Goal: Obtain resource: Download file/media

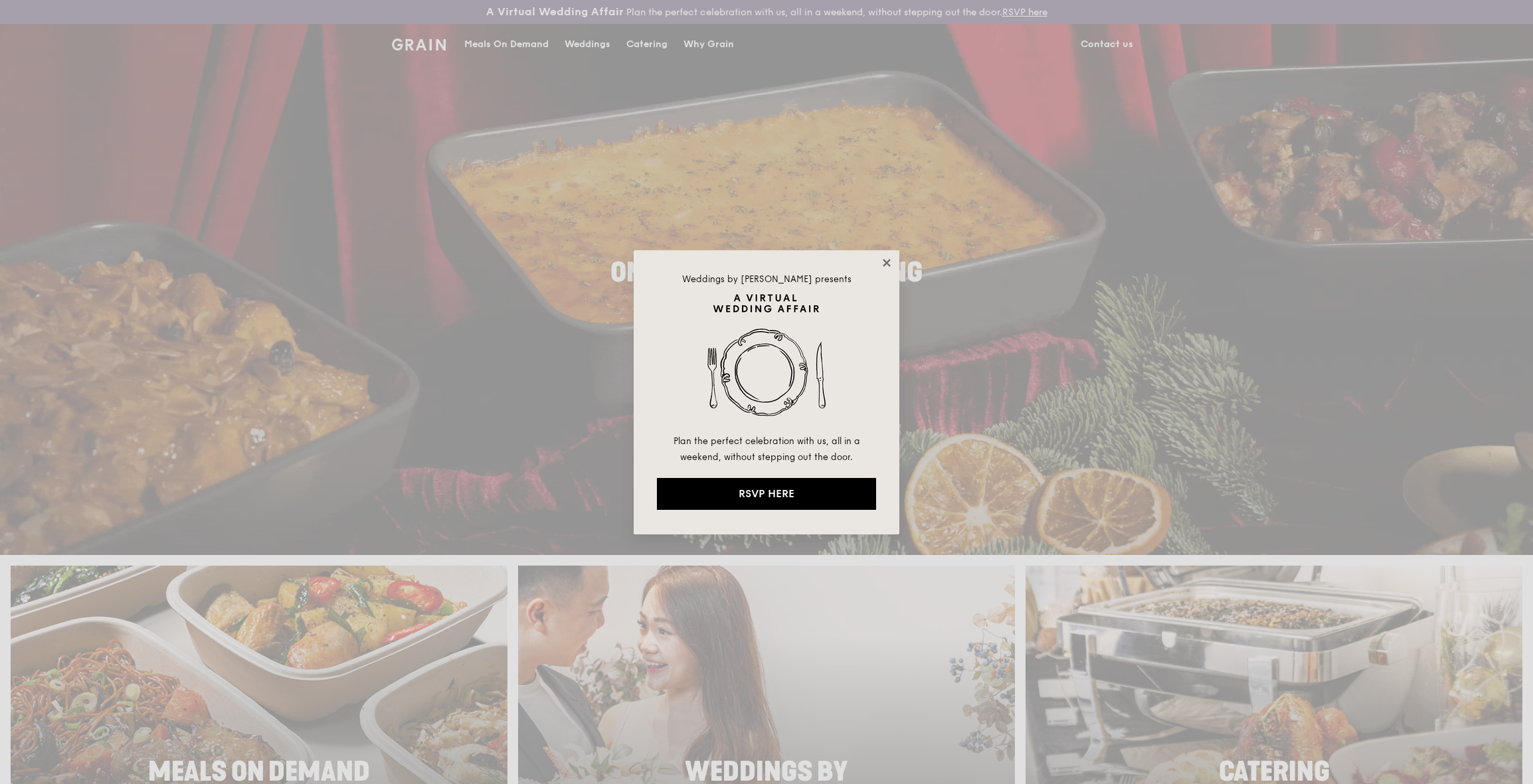
click at [889, 263] on icon at bounding box center [886, 263] width 12 height 12
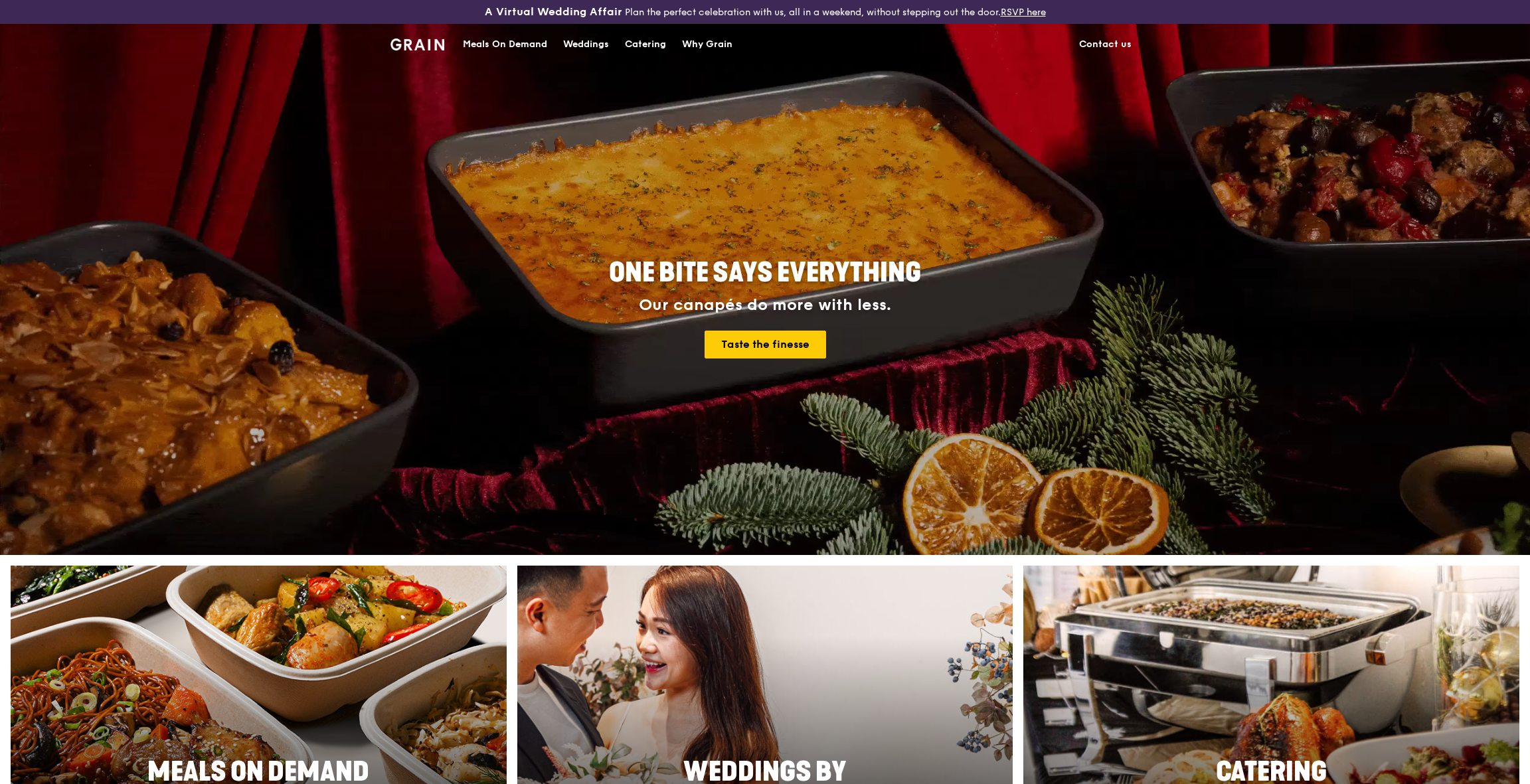
click at [639, 47] on div "Catering" at bounding box center [645, 45] width 41 height 39
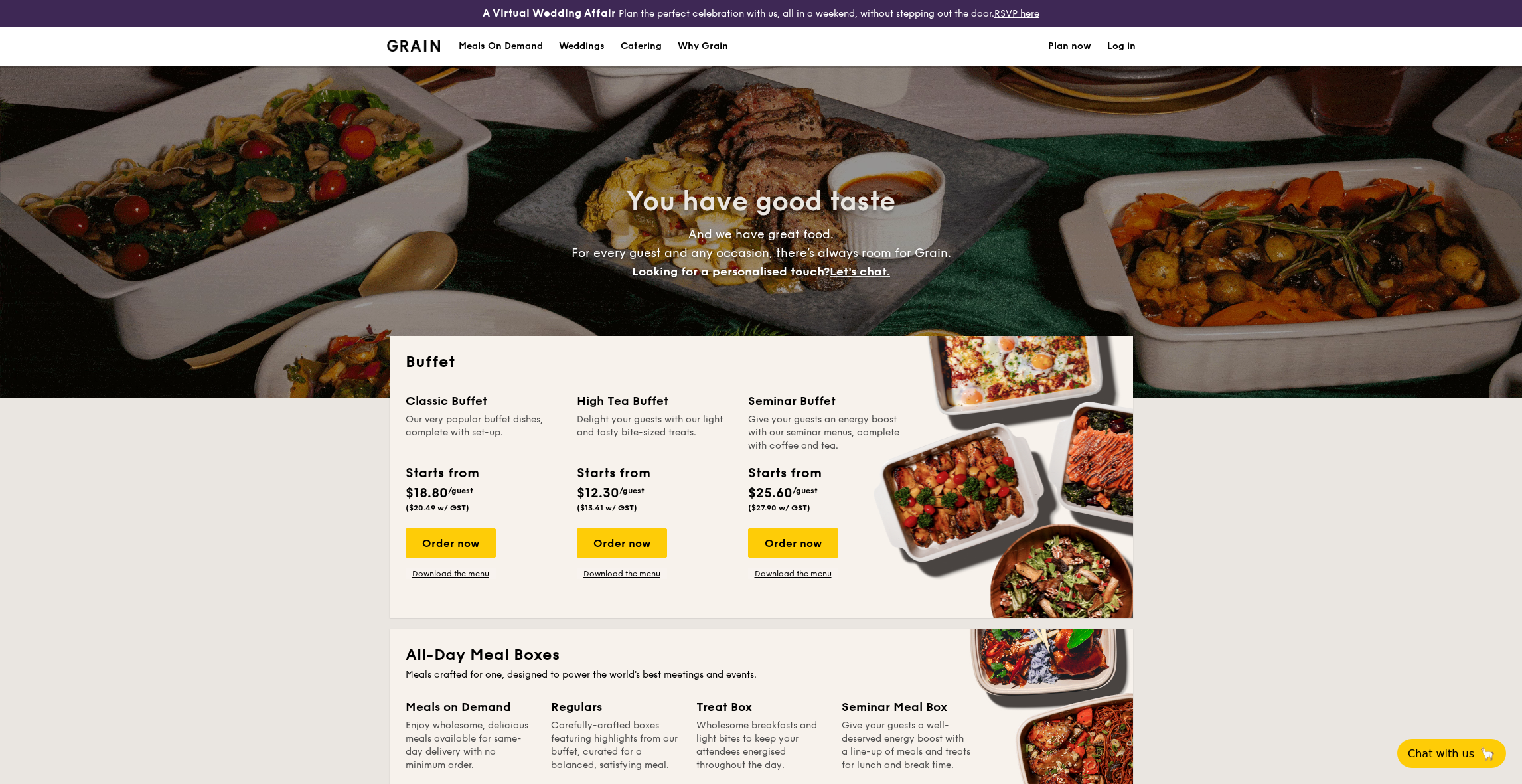
select select
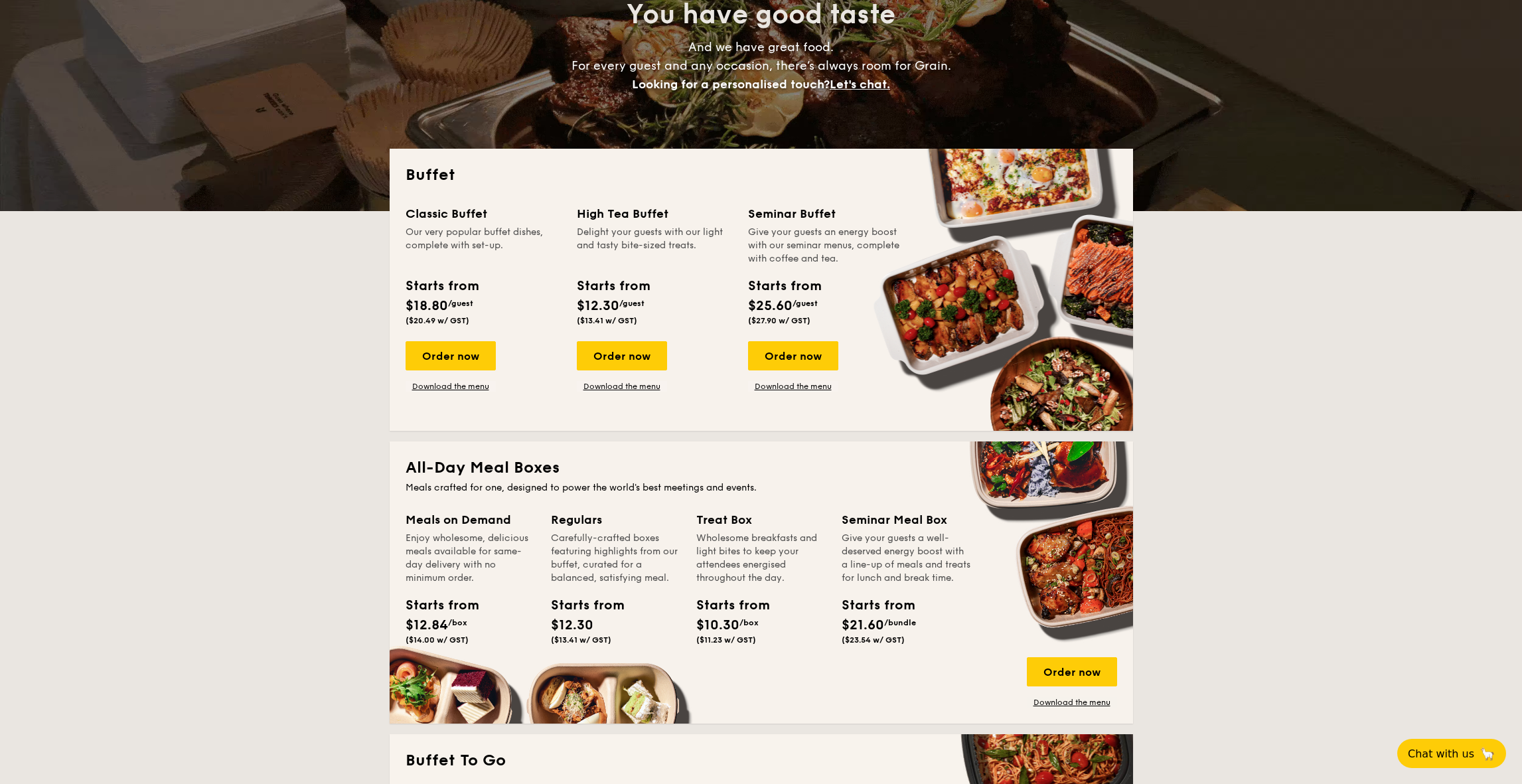
scroll to position [188, 0]
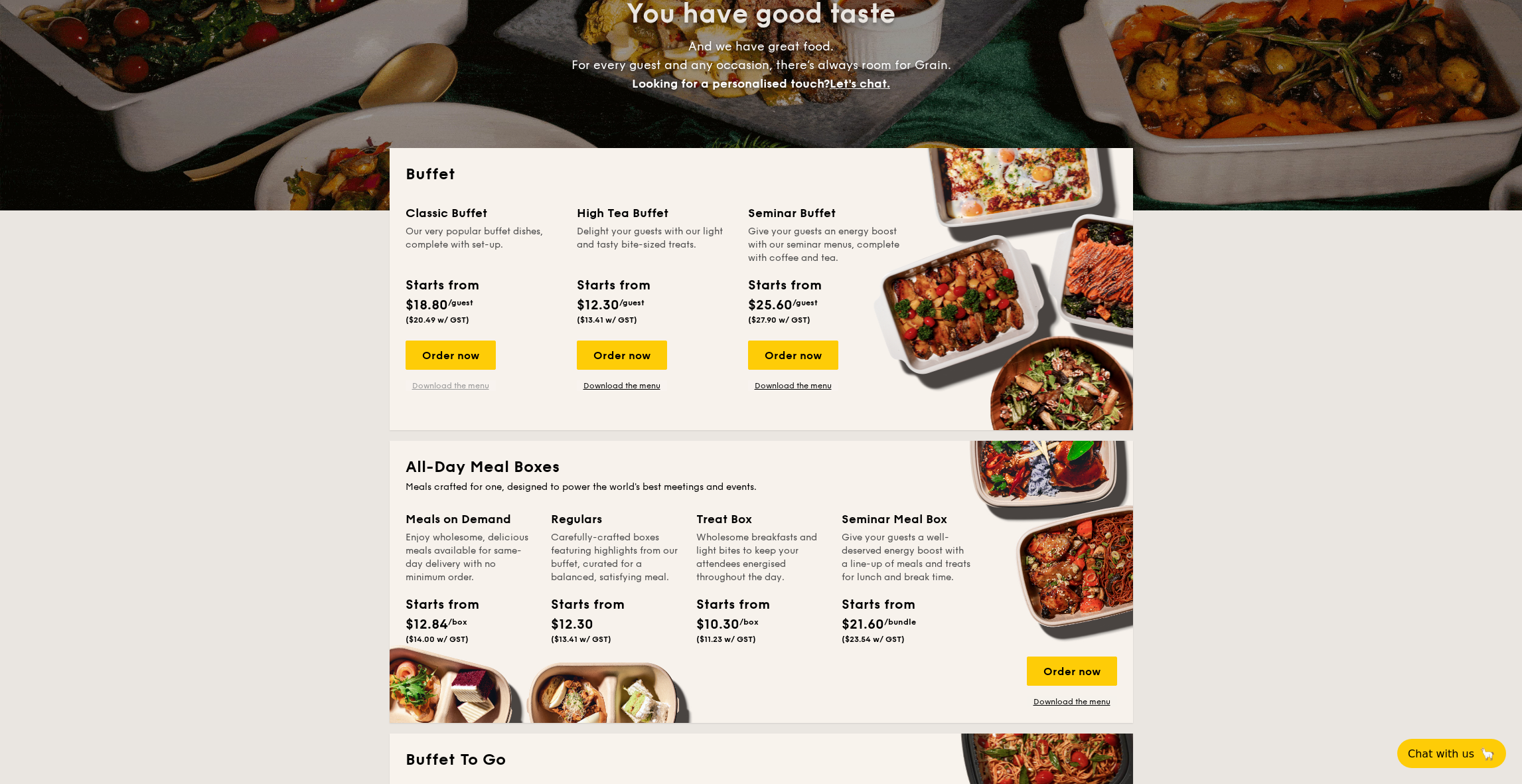
click at [467, 385] on link "Download the menu" at bounding box center [451, 385] width 90 height 11
